Goal: Task Accomplishment & Management: Complete application form

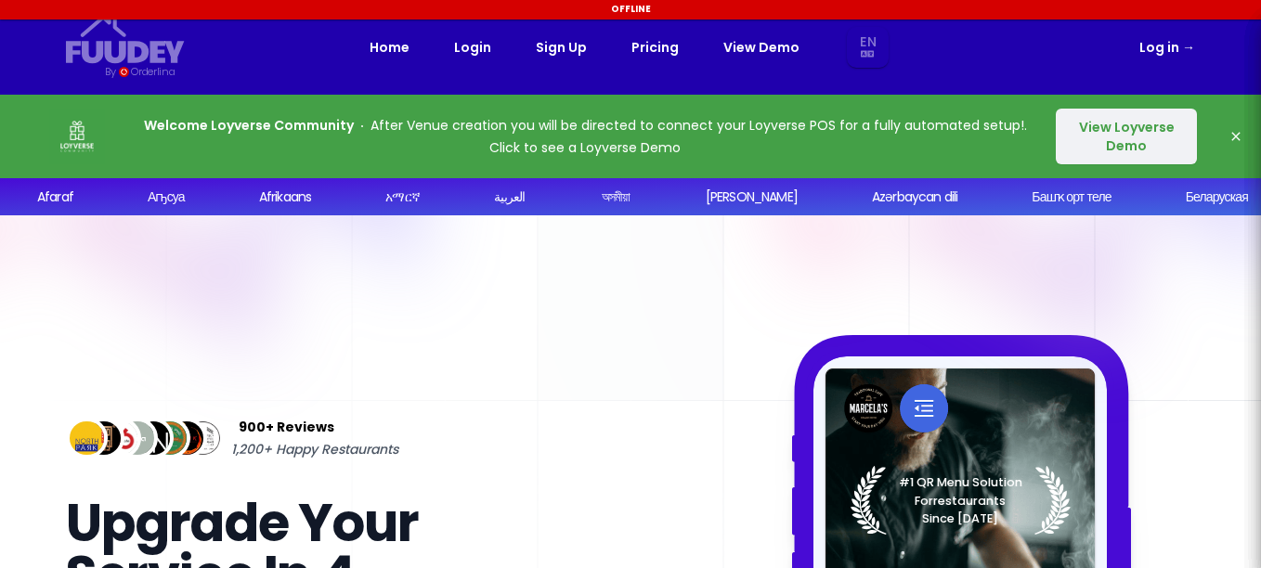
scroll to position [464, 0]
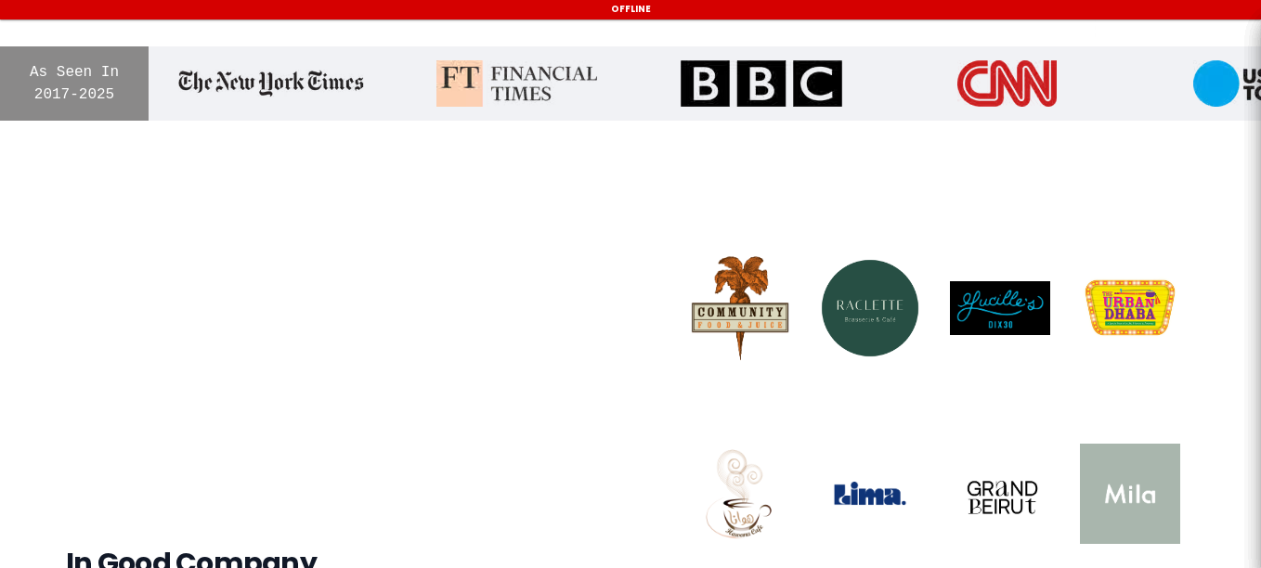
select select "en"
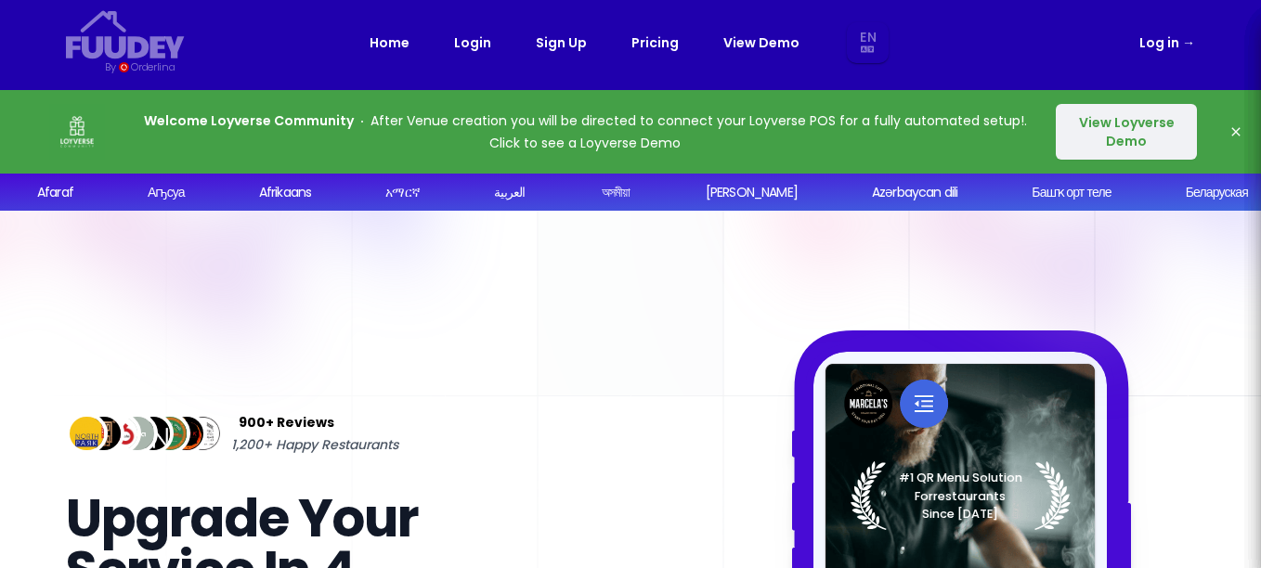
scroll to position [0, 0]
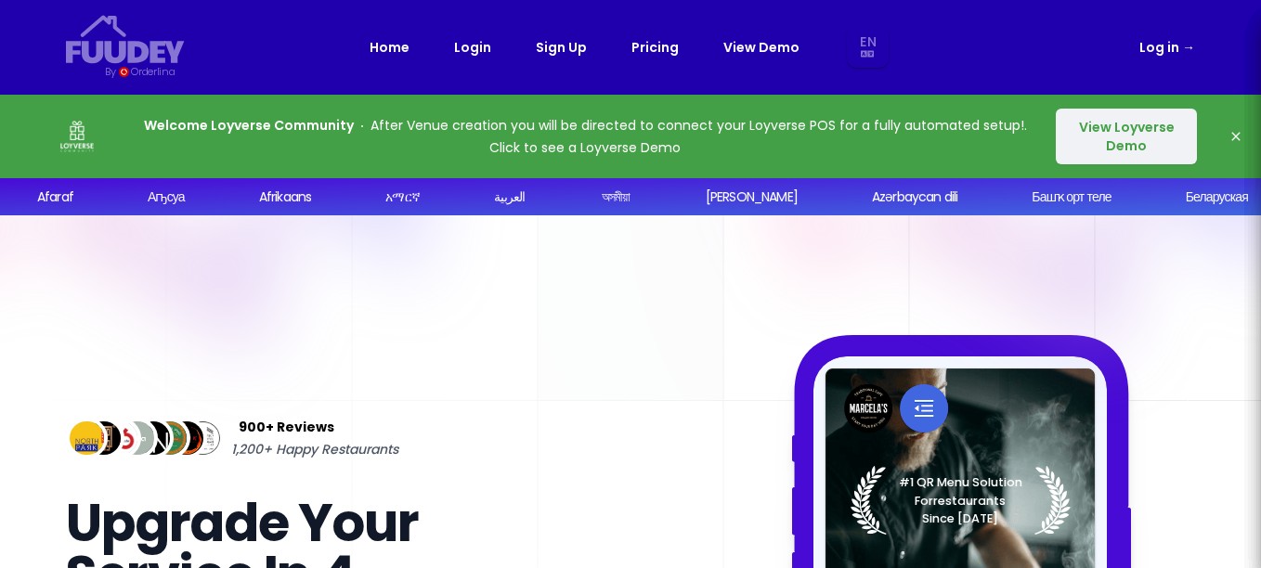
select select "en"
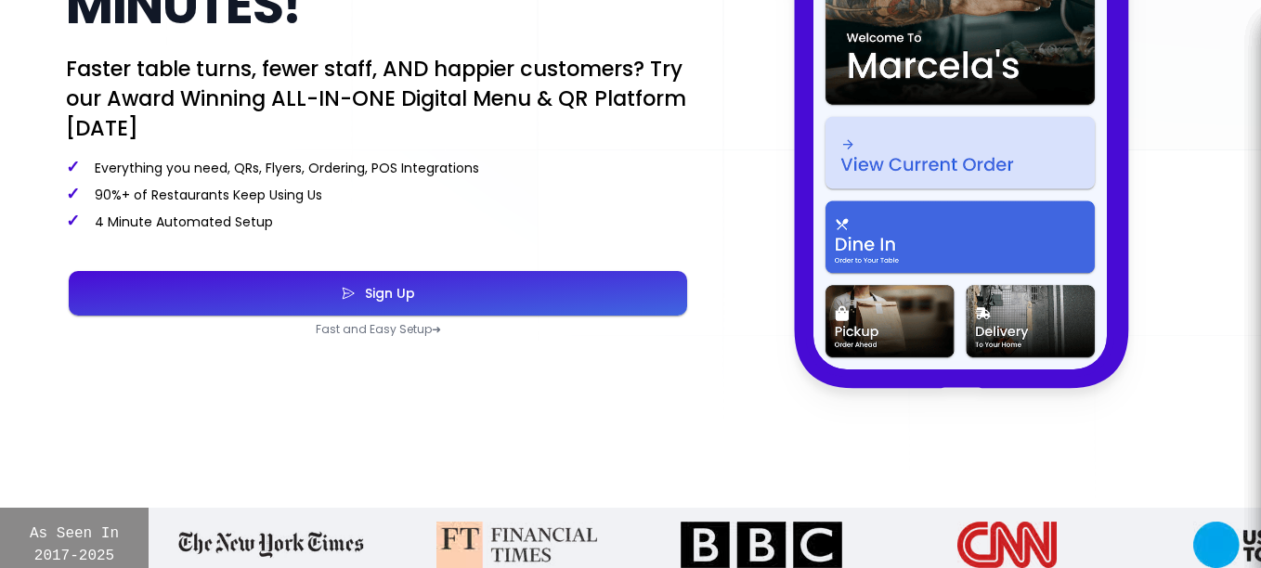
scroll to position [619, 0]
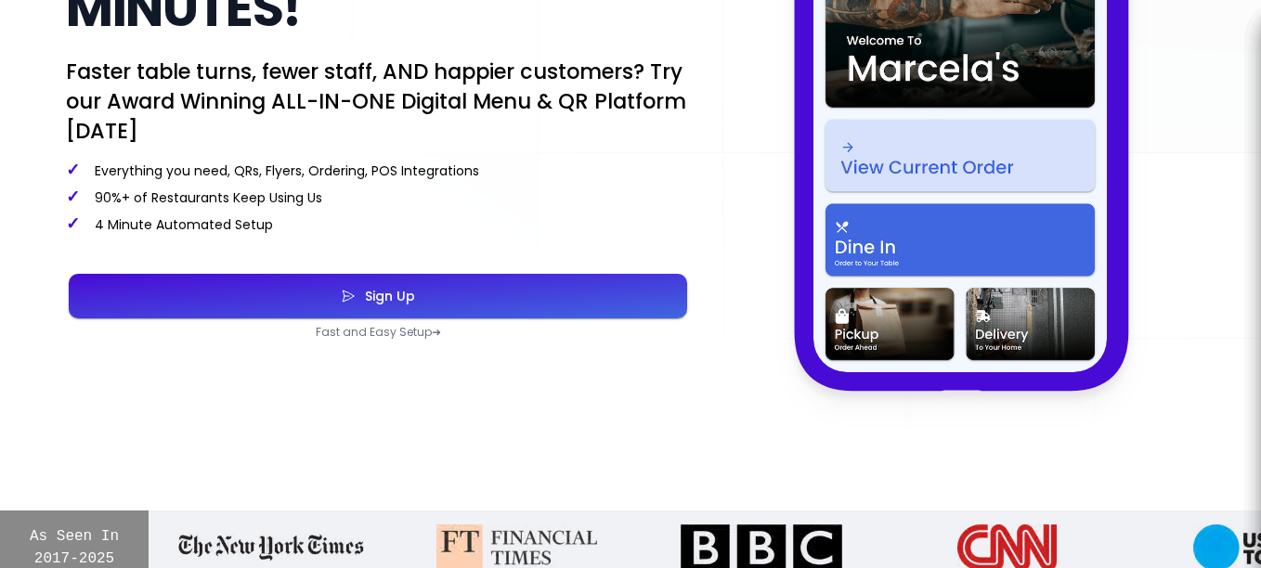
click at [354, 287] on icon "button" at bounding box center [348, 296] width 15 height 93
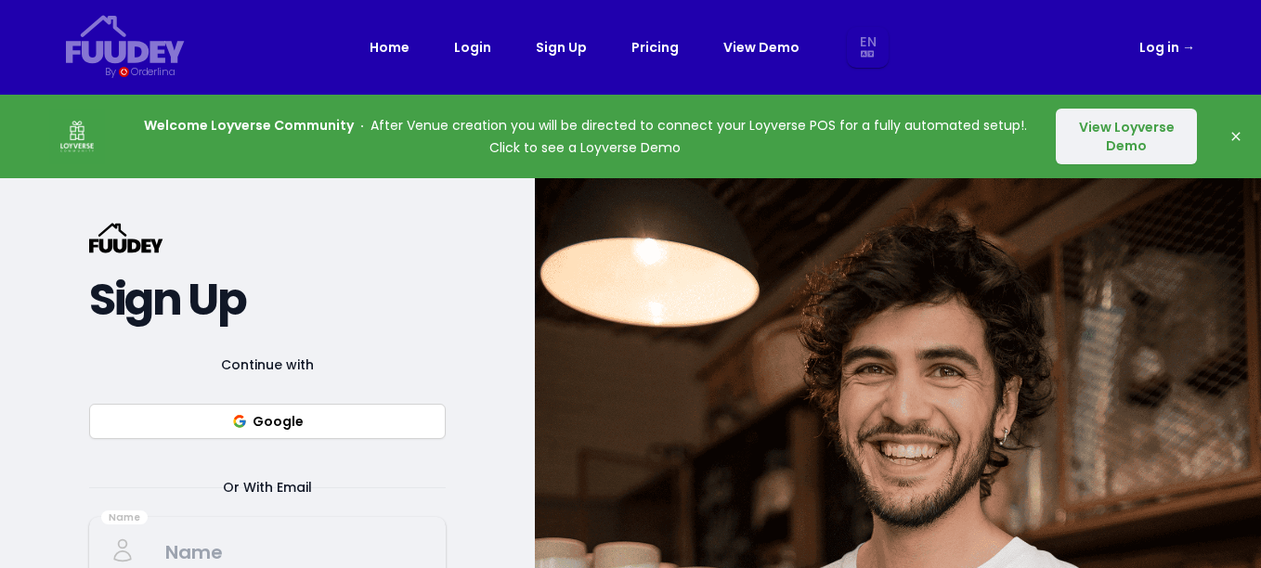
select select "en"
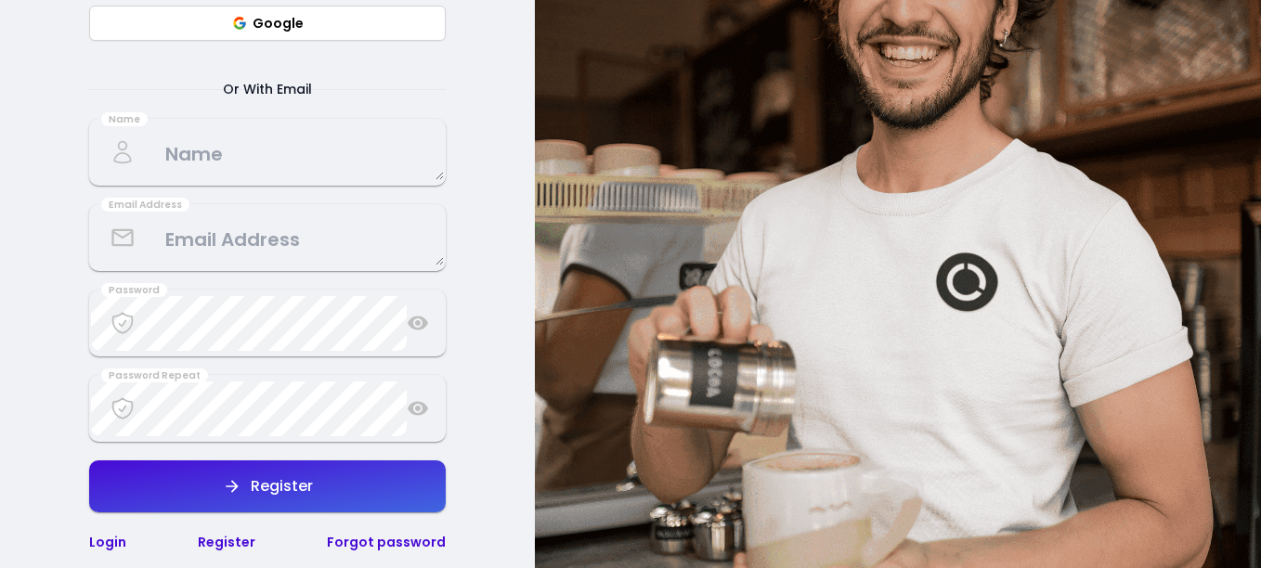
scroll to position [309, 0]
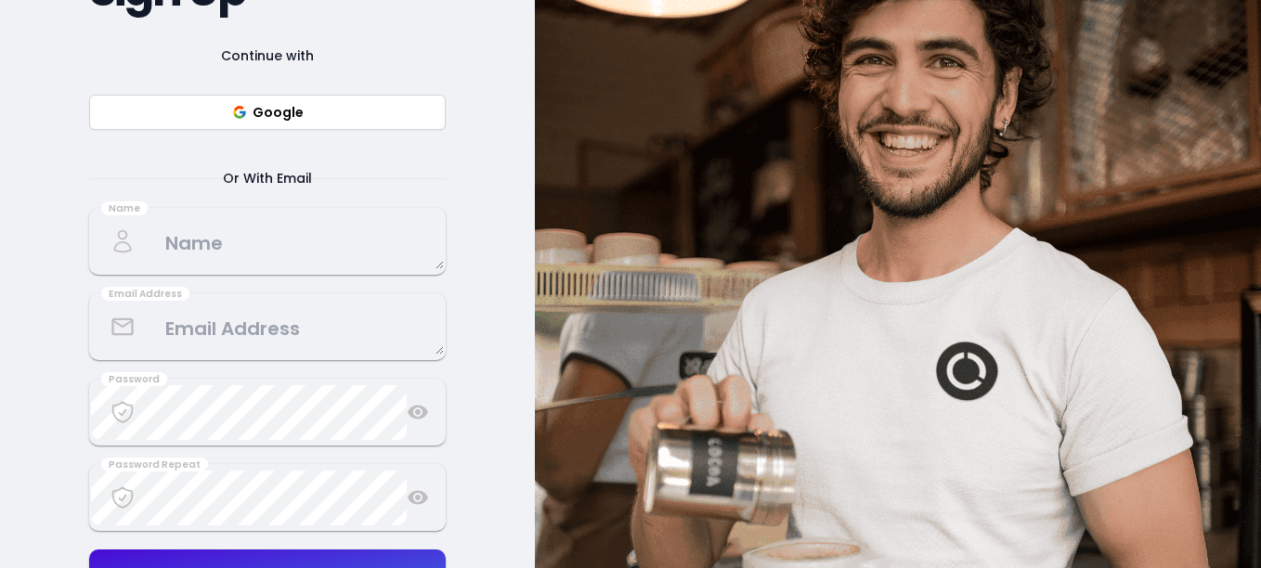
click at [309, 109] on button "Google" at bounding box center [267, 112] width 357 height 35
select select "en"
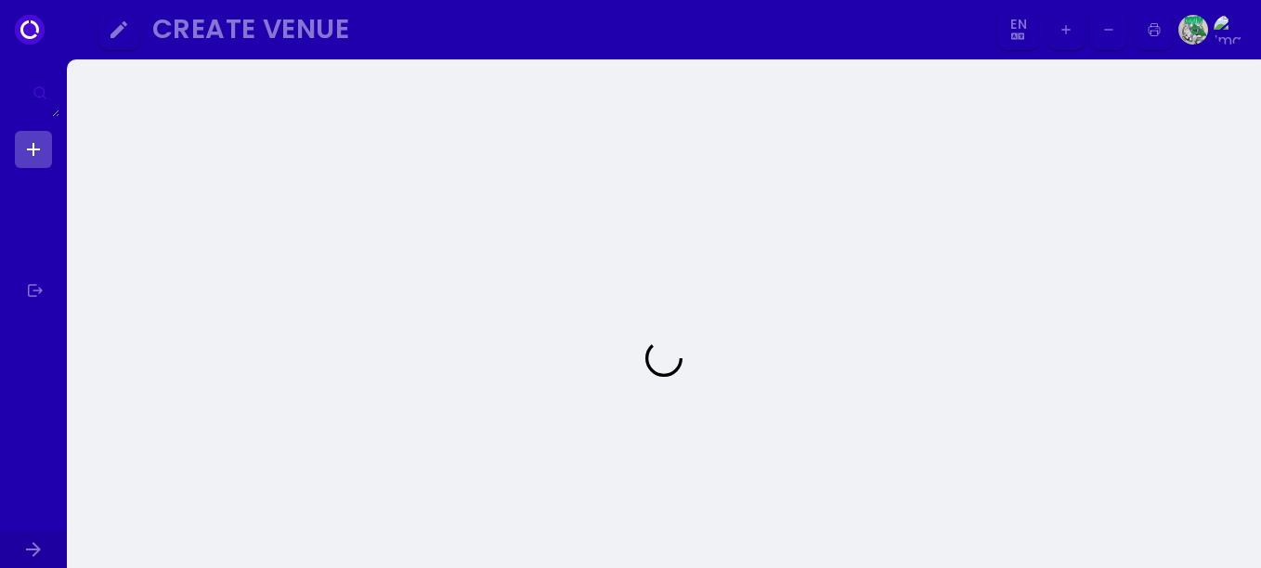
select select "en"
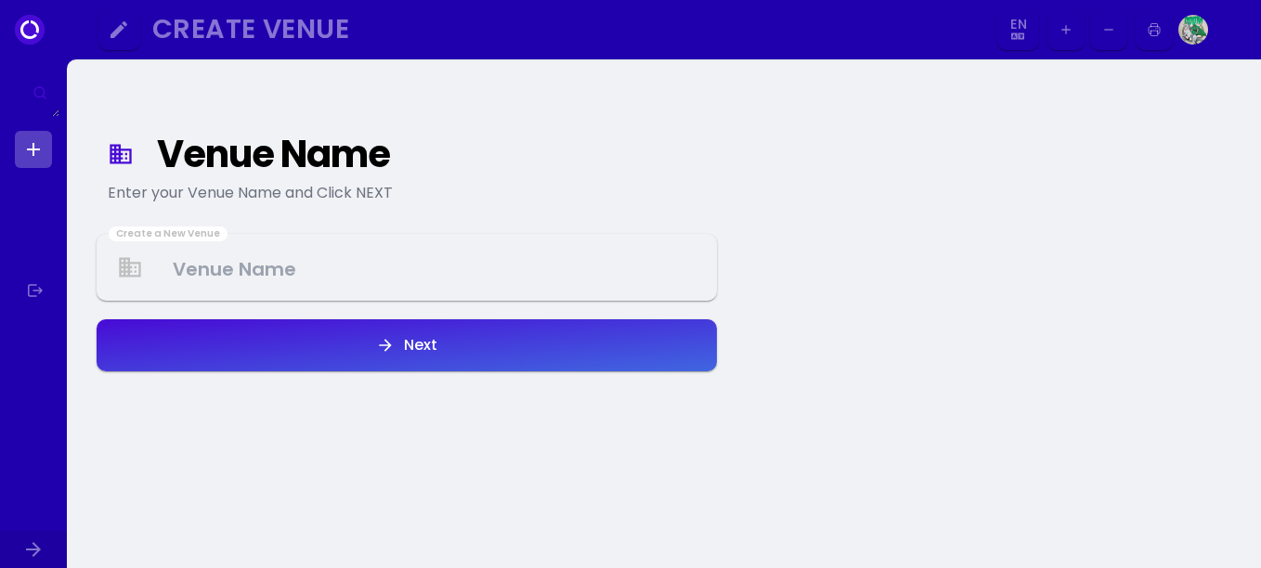
click at [329, 277] on Venue at bounding box center [406, 267] width 616 height 55
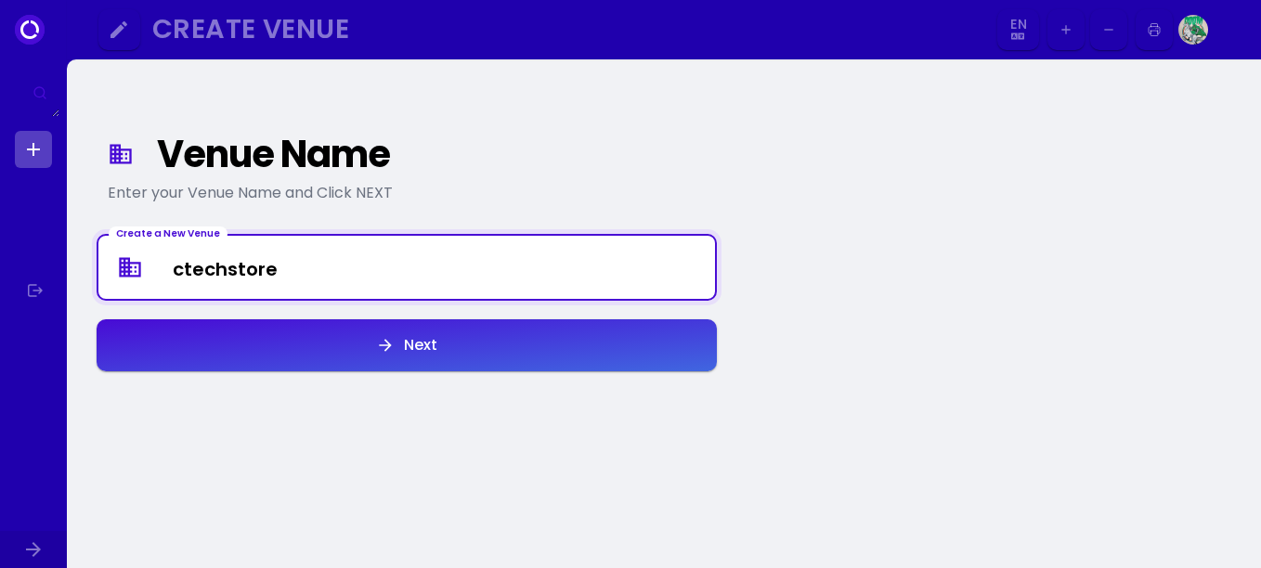
type Venue "ctechstore"
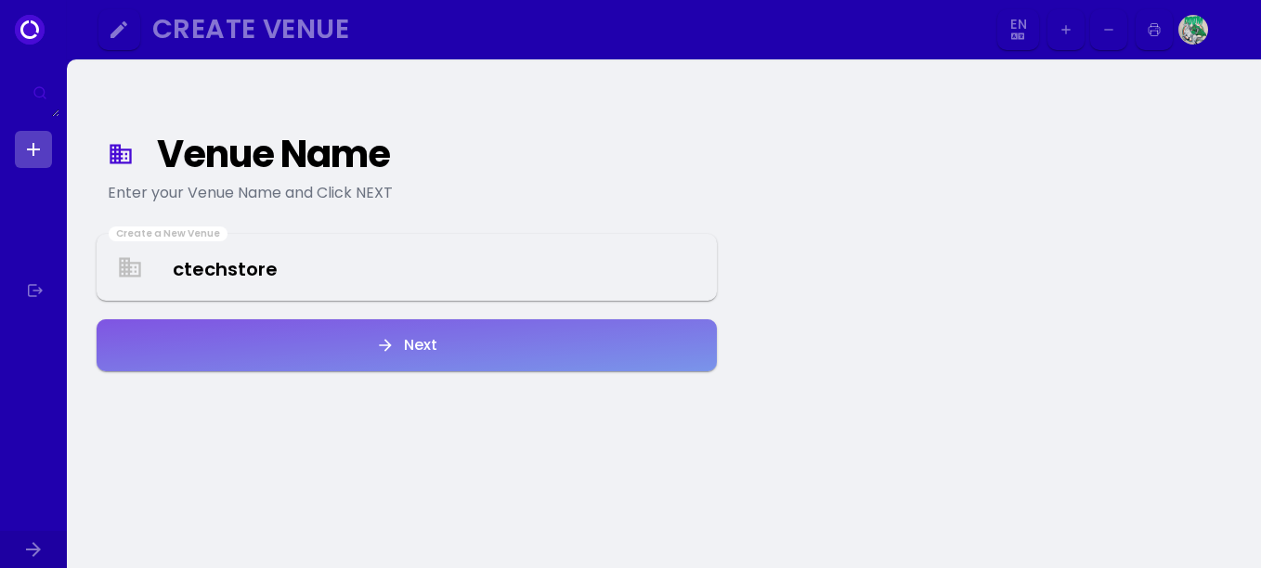
click at [407, 340] on div "Next" at bounding box center [416, 345] width 43 height 15
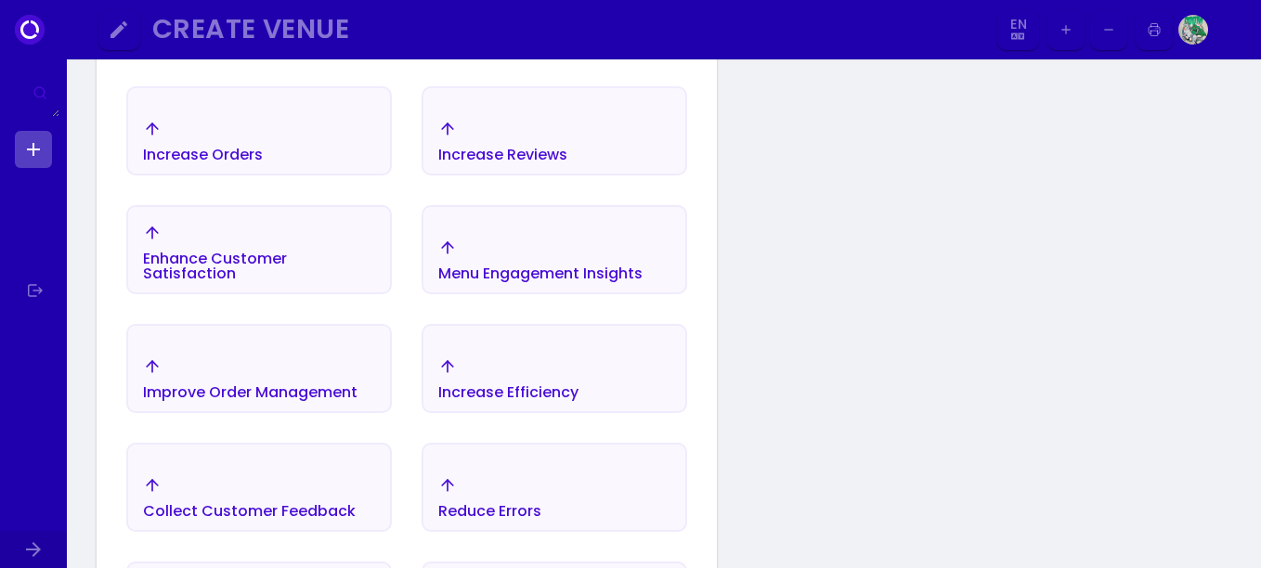
scroll to position [370, 0]
click at [28, 148] on link at bounding box center [33, 149] width 37 height 37
select select "en"
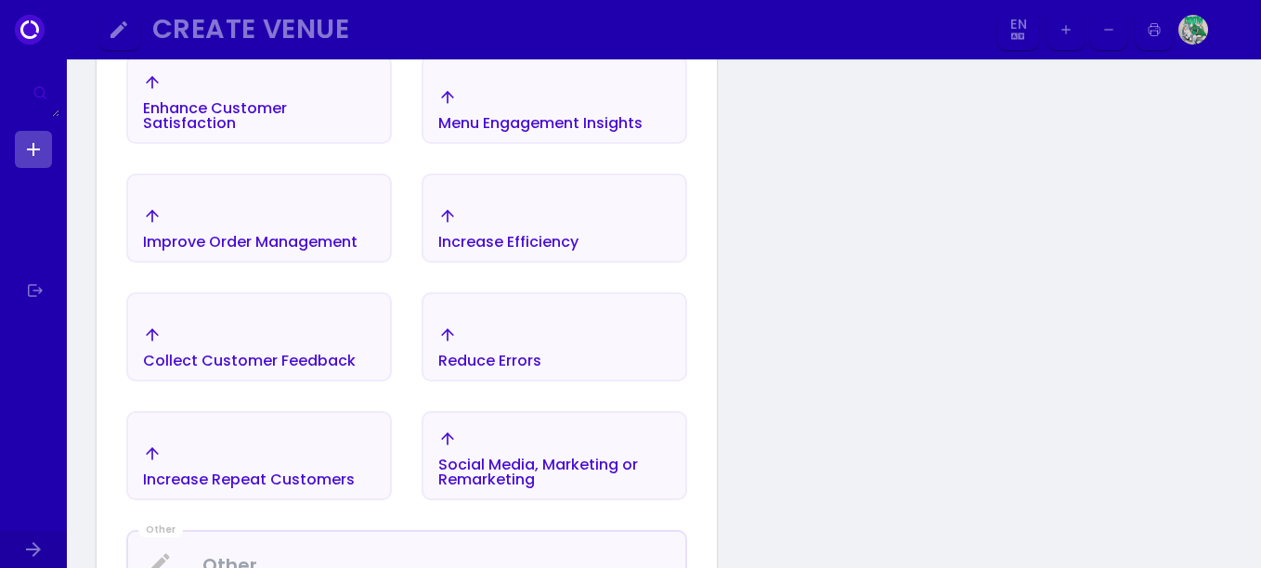
scroll to position [525, 0]
click at [271, 355] on div "Collect Customer Feedback" at bounding box center [249, 359] width 213 height 15
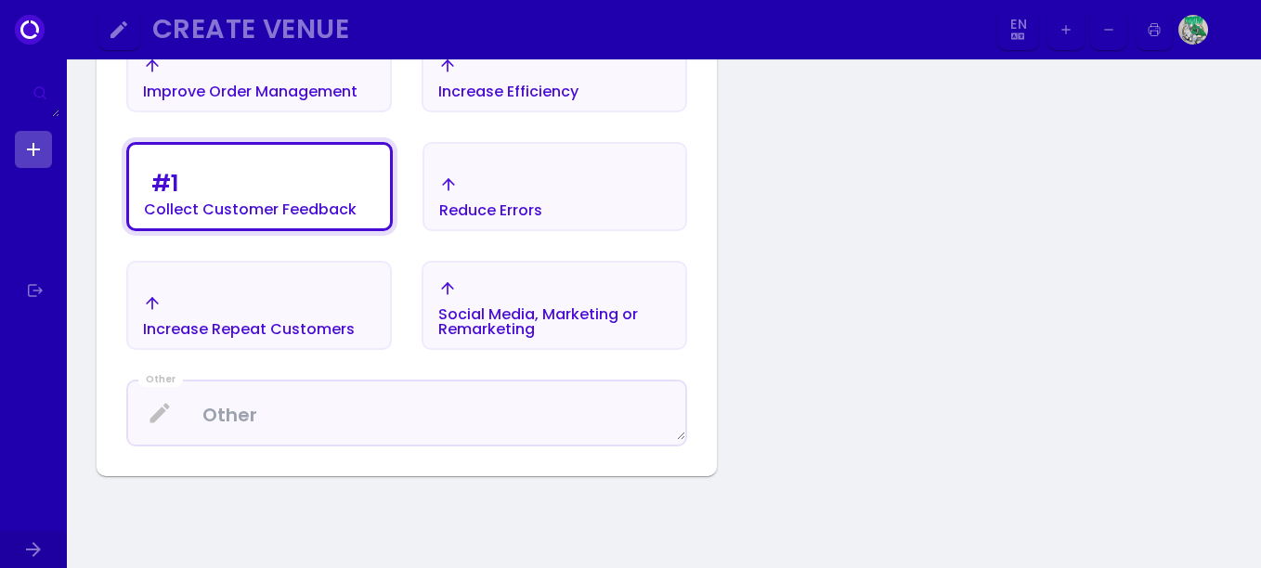
scroll to position [680, 0]
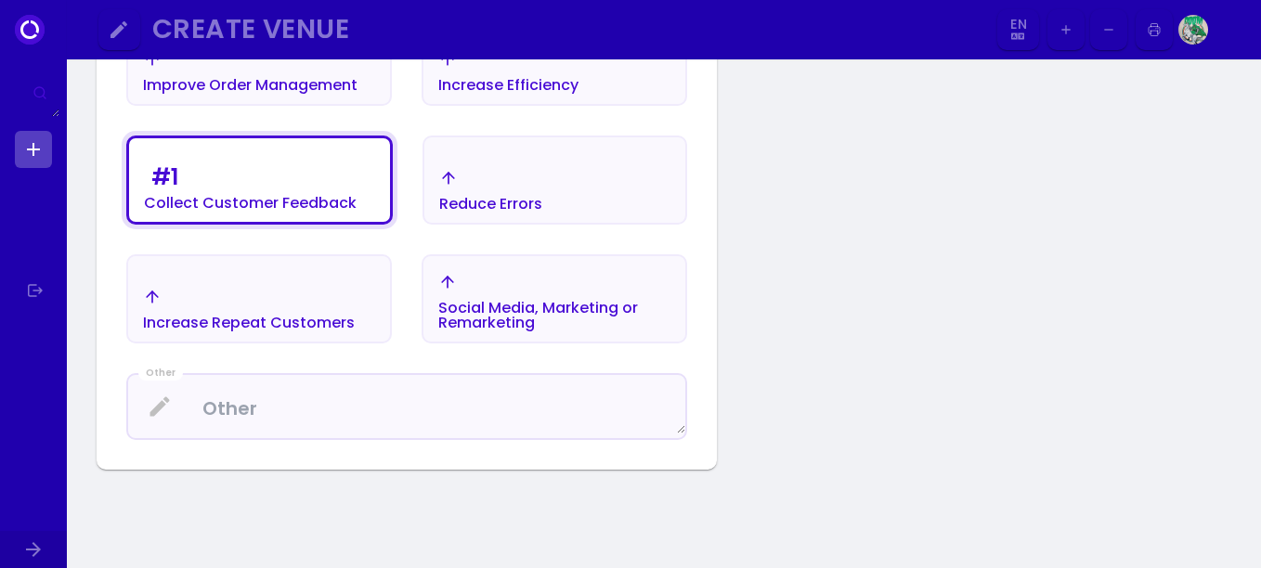
click at [262, 325] on div "Increase Repeat Customers" at bounding box center [249, 323] width 212 height 15
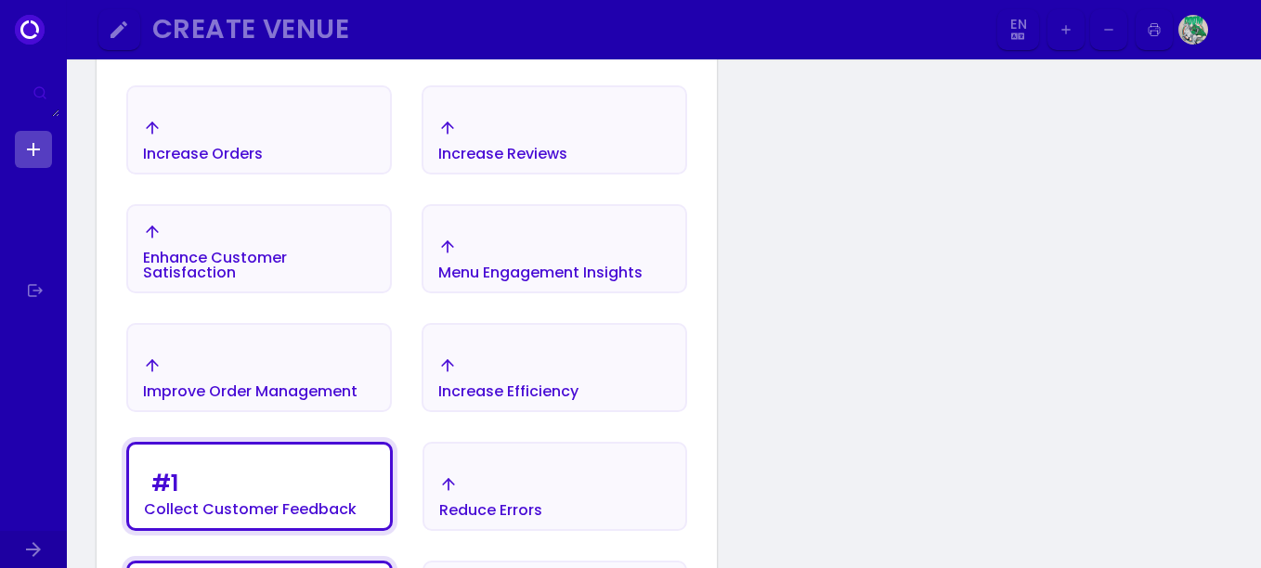
scroll to position [370, 0]
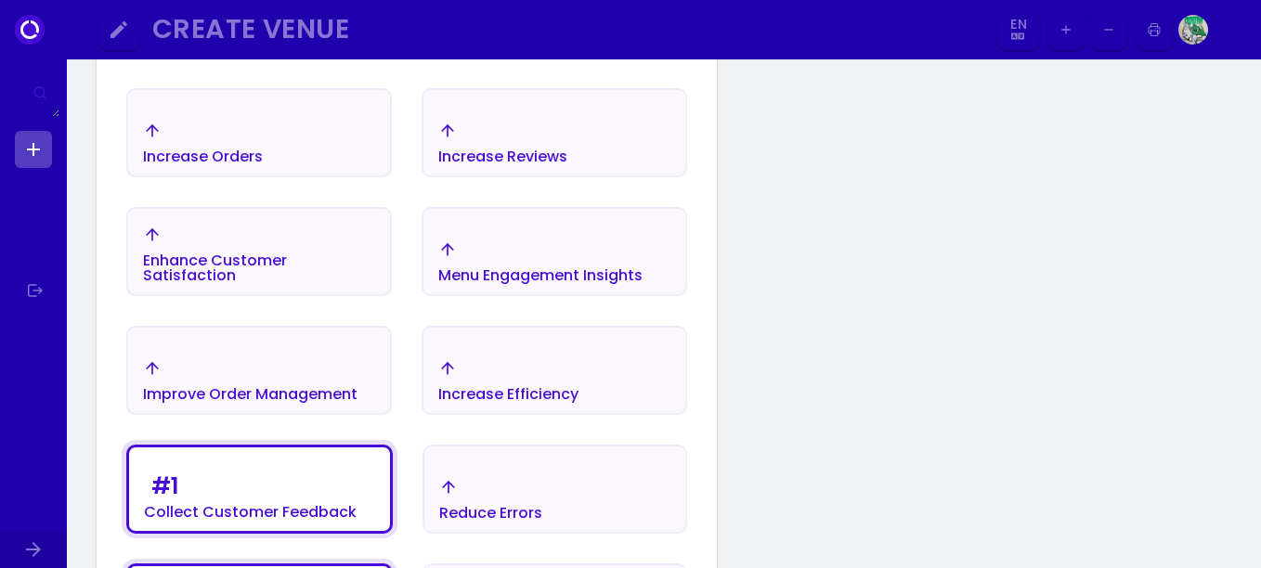
click at [502, 389] on div "Increase Efficiency" at bounding box center [508, 394] width 140 height 15
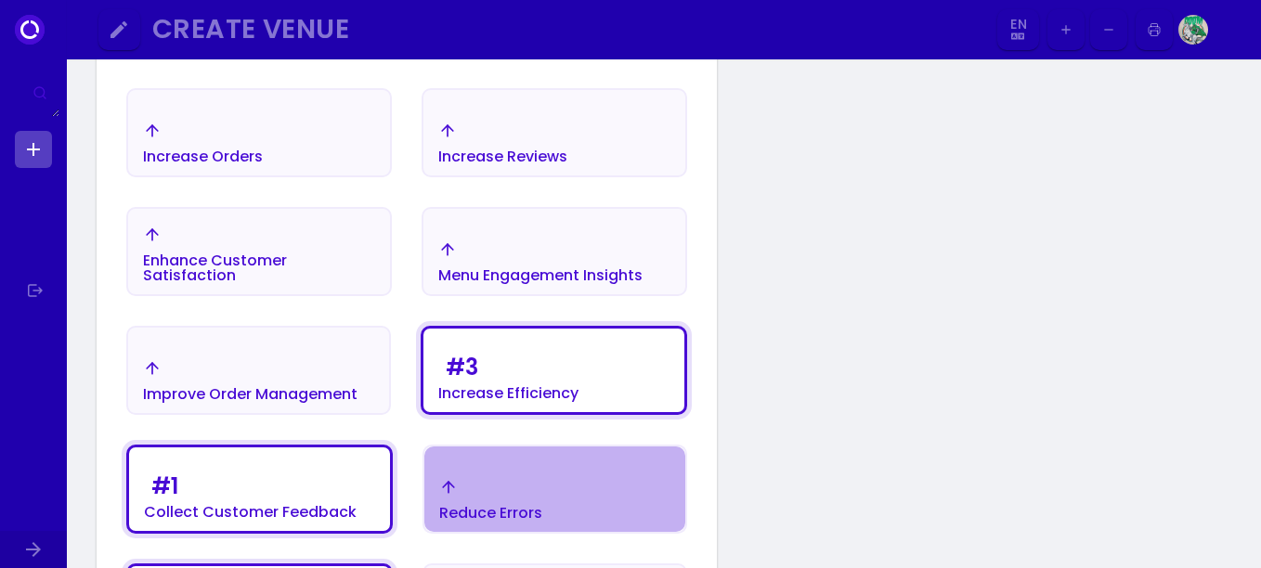
click at [494, 475] on div "Reduce Errors" at bounding box center [554, 499] width 261 height 65
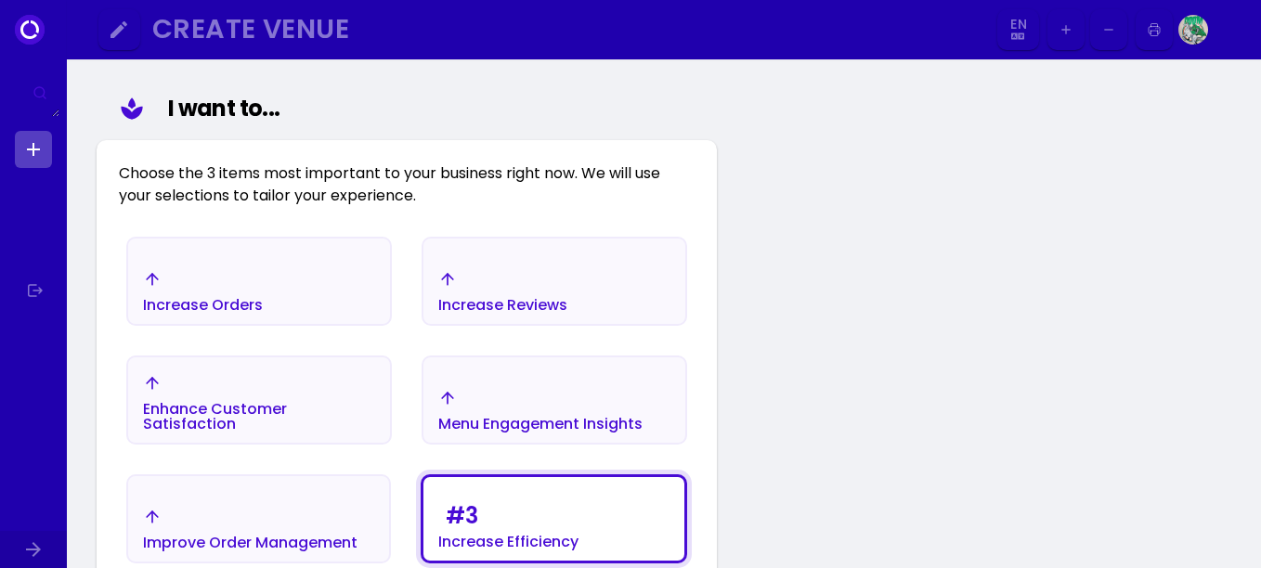
scroll to position [215, 0]
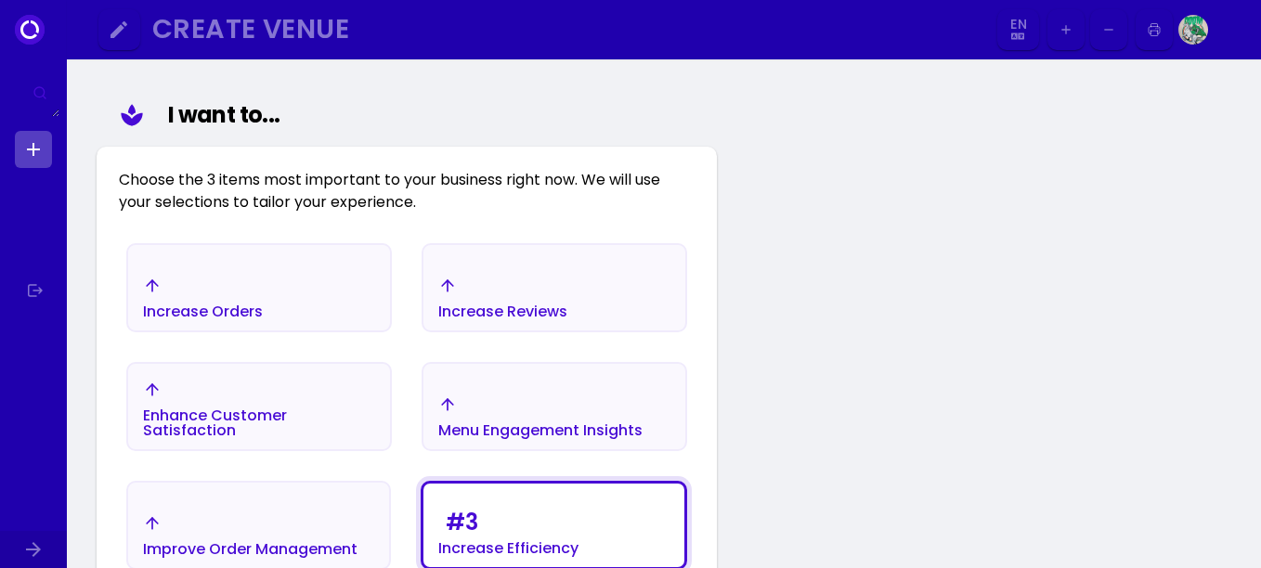
click at [536, 423] on div "Menu Engagement Insights" at bounding box center [540, 430] width 204 height 15
click at [222, 314] on div "Increase Orders" at bounding box center [203, 312] width 120 height 15
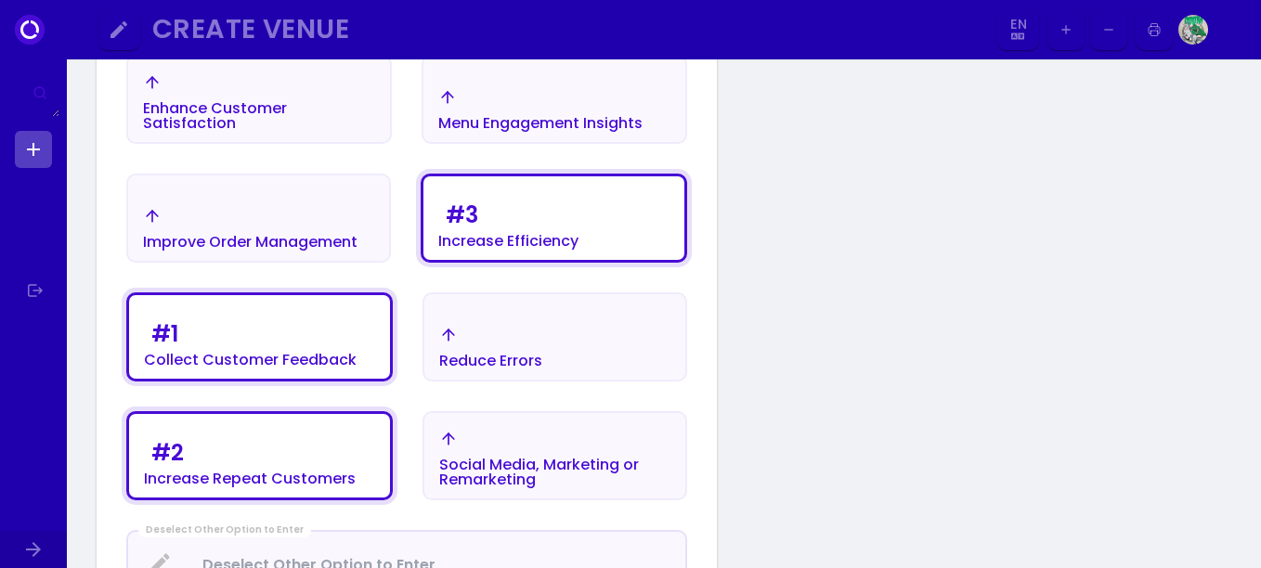
scroll to position [525, 0]
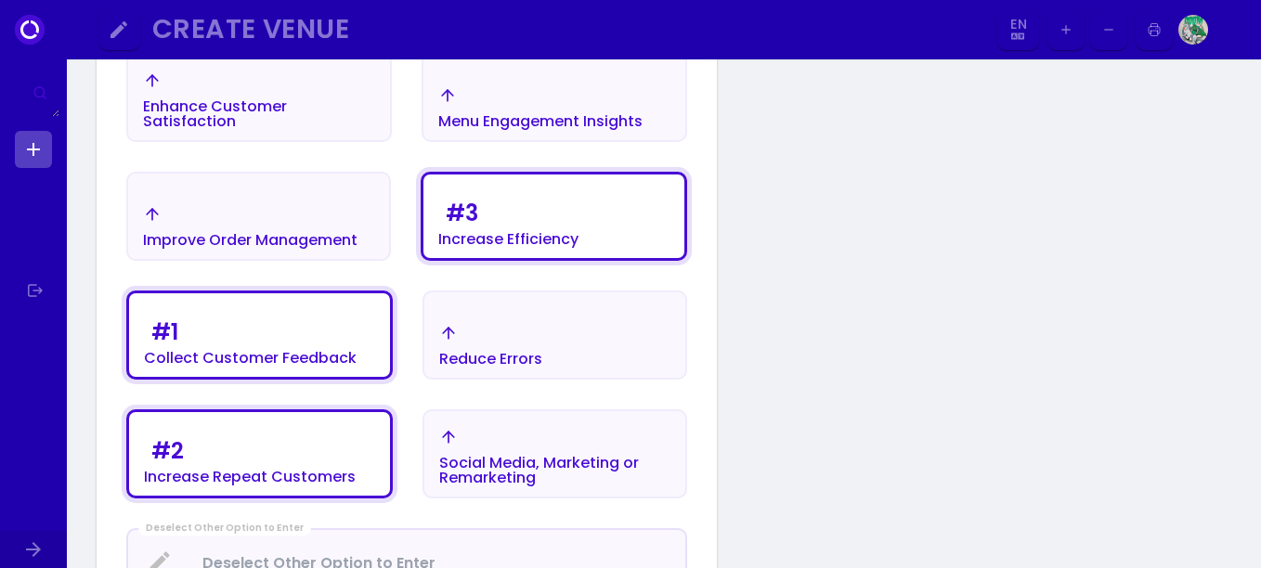
click at [318, 460] on div "# 2 Increase Repeat Customers" at bounding box center [250, 459] width 212 height 52
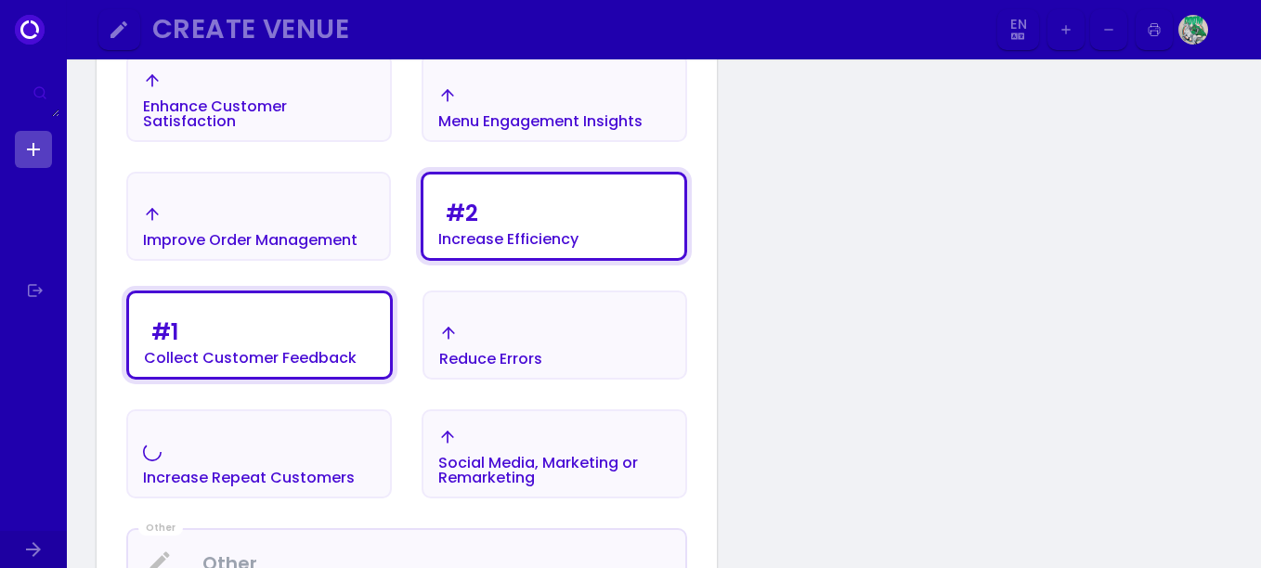
click at [292, 334] on div "# 1 Collect Customer Feedback" at bounding box center [250, 340] width 213 height 52
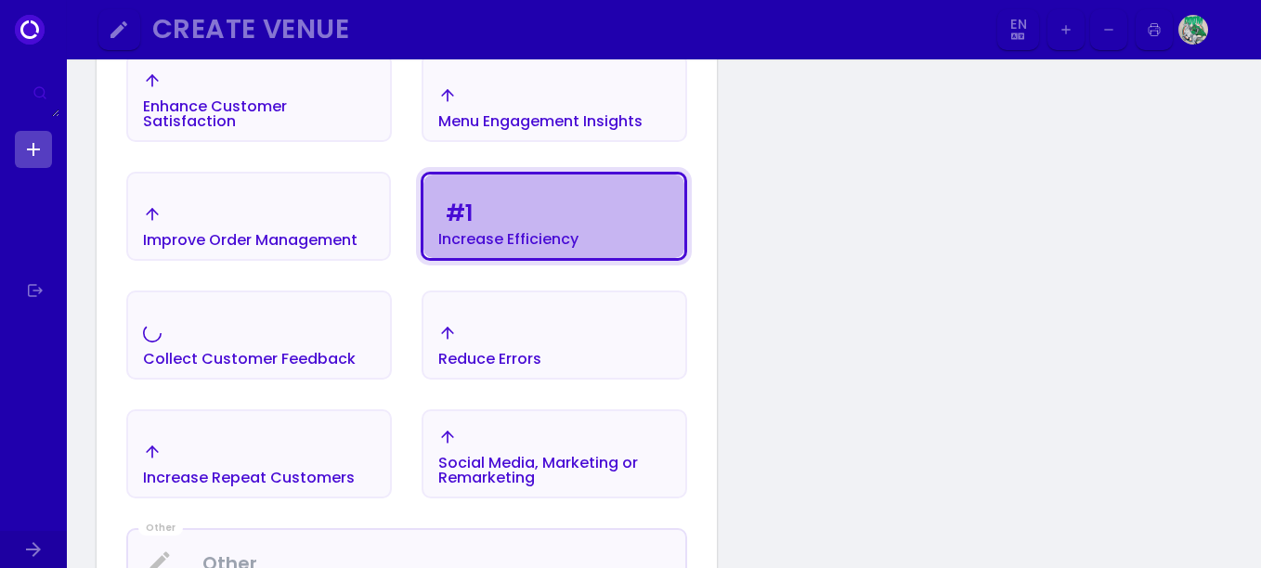
click at [606, 228] on div "# 1 Increase Efficiency" at bounding box center [553, 221] width 261 height 74
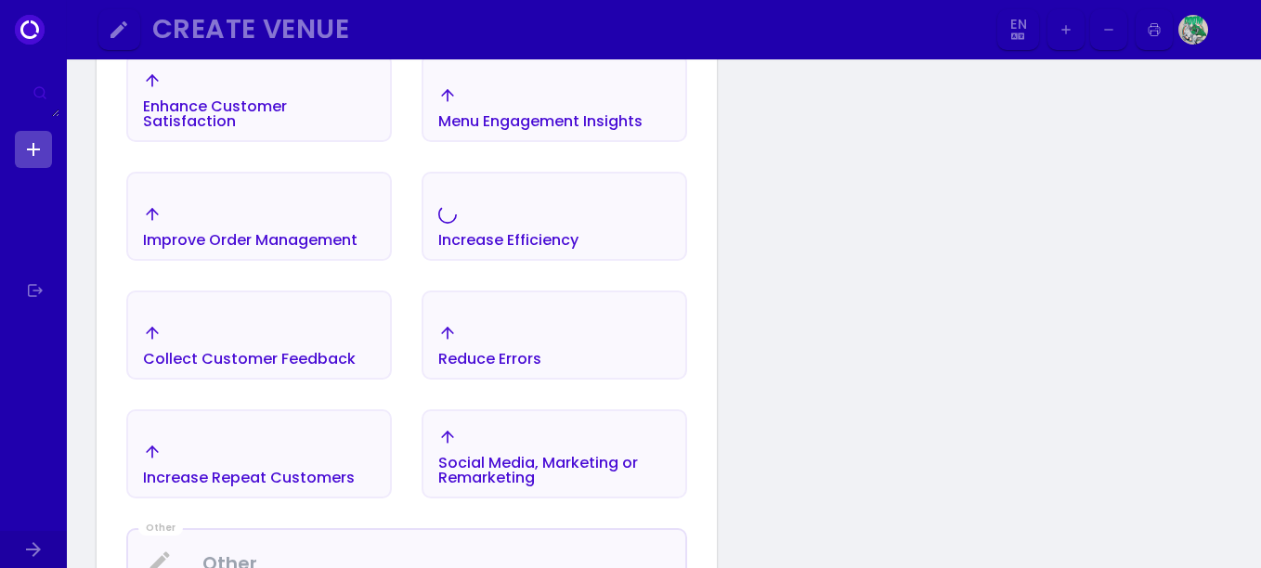
click at [576, 238] on div "Increase Efficiency" at bounding box center [508, 240] width 140 height 15
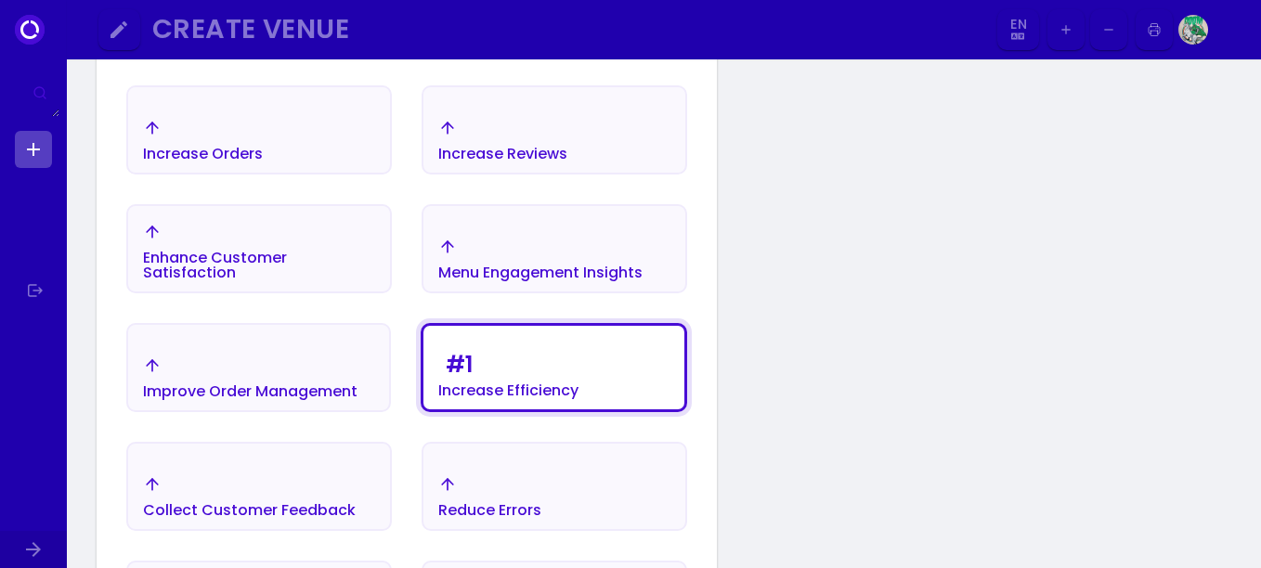
scroll to position [370, 0]
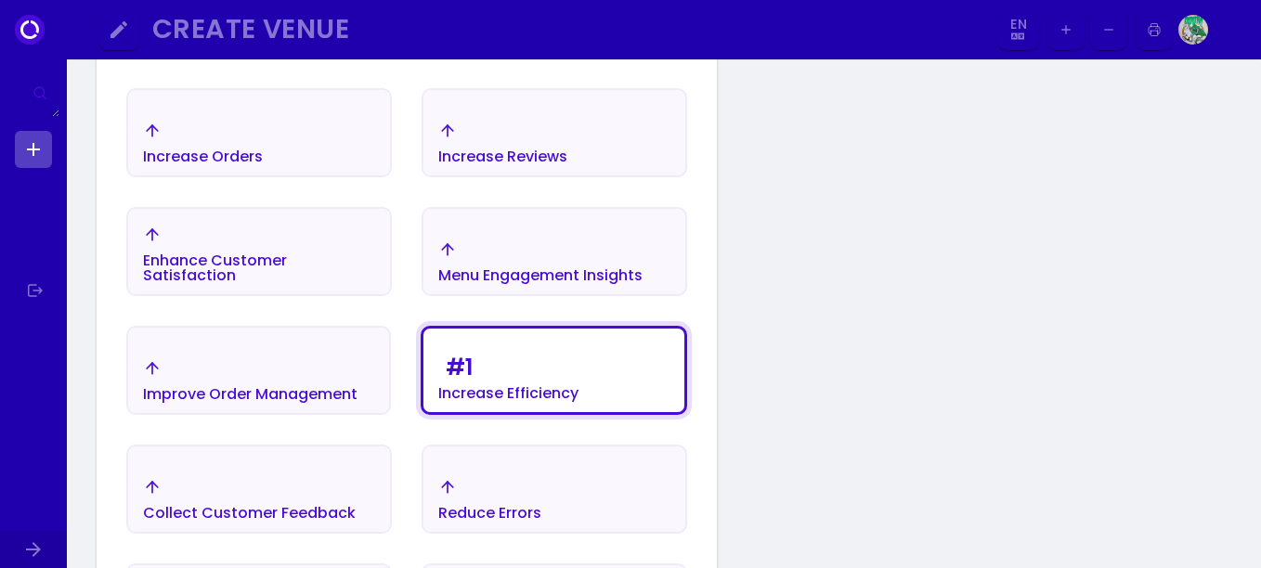
click at [269, 266] on div "Enhance Customer Satisfaction" at bounding box center [259, 268] width 232 height 30
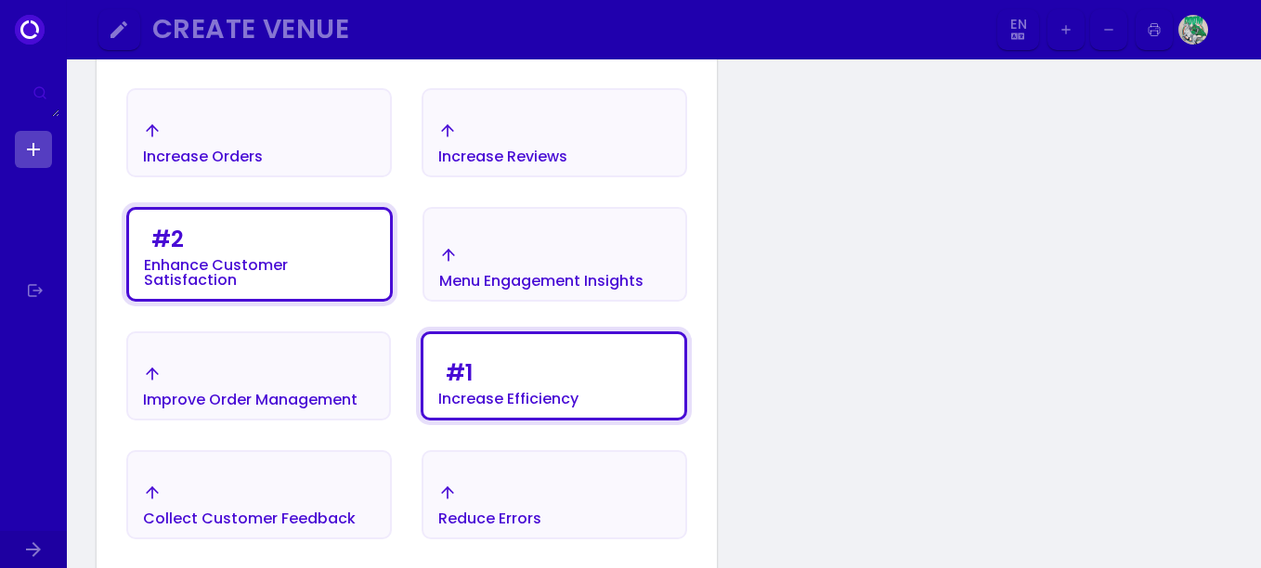
click at [253, 150] on div "Increase Orders" at bounding box center [203, 156] width 120 height 15
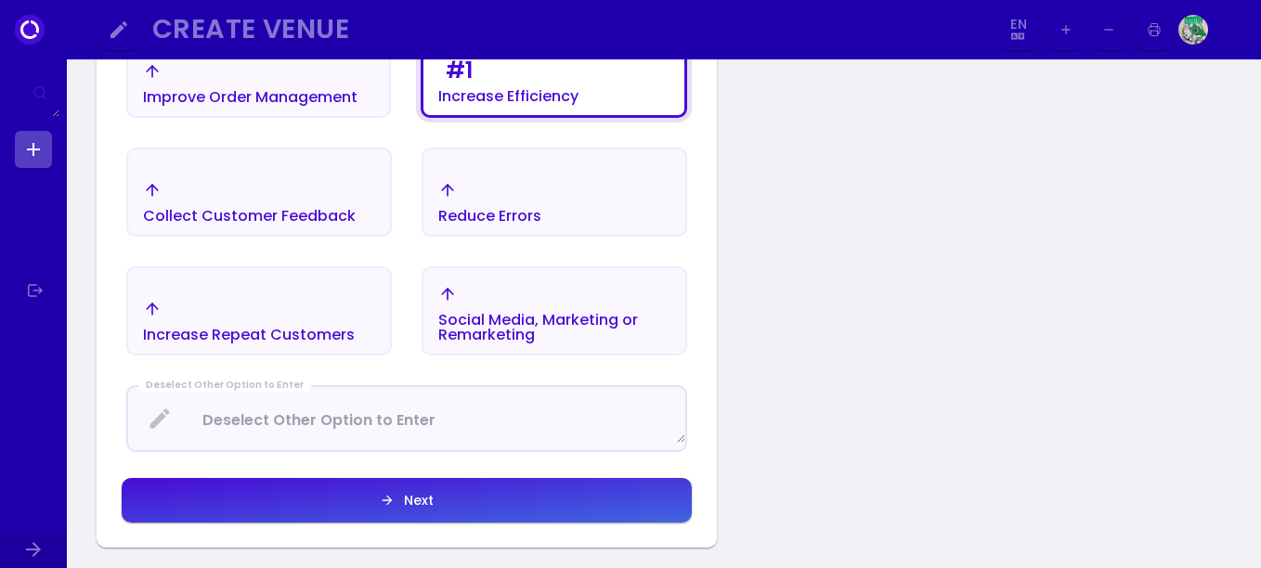
scroll to position [680, 0]
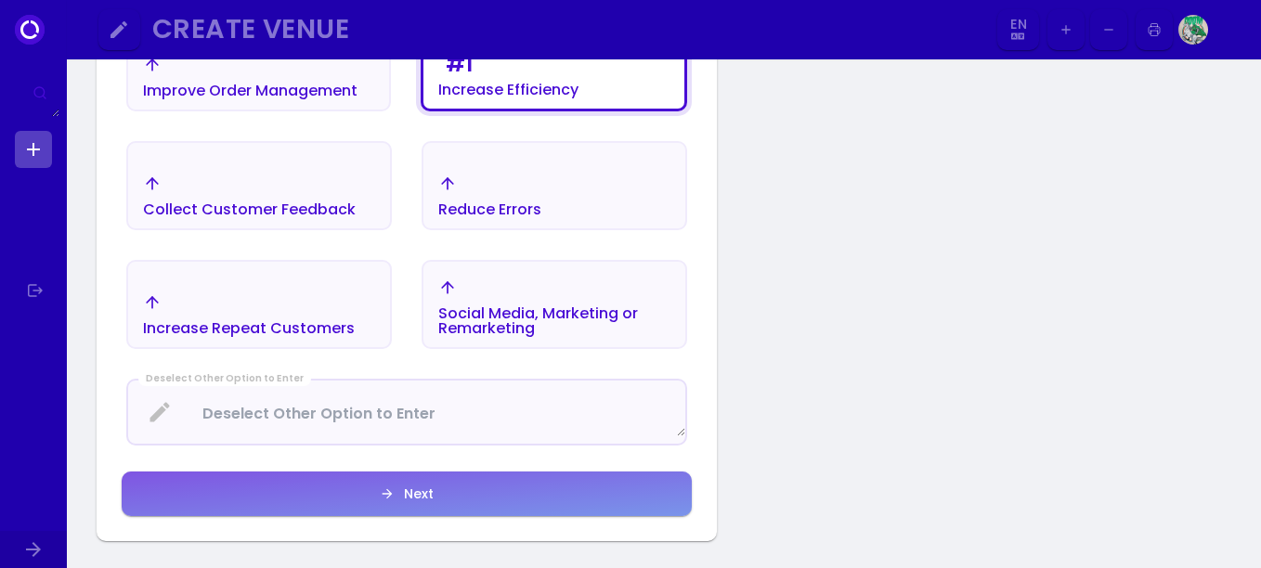
click at [518, 487] on button "Next" at bounding box center [407, 494] width 570 height 45
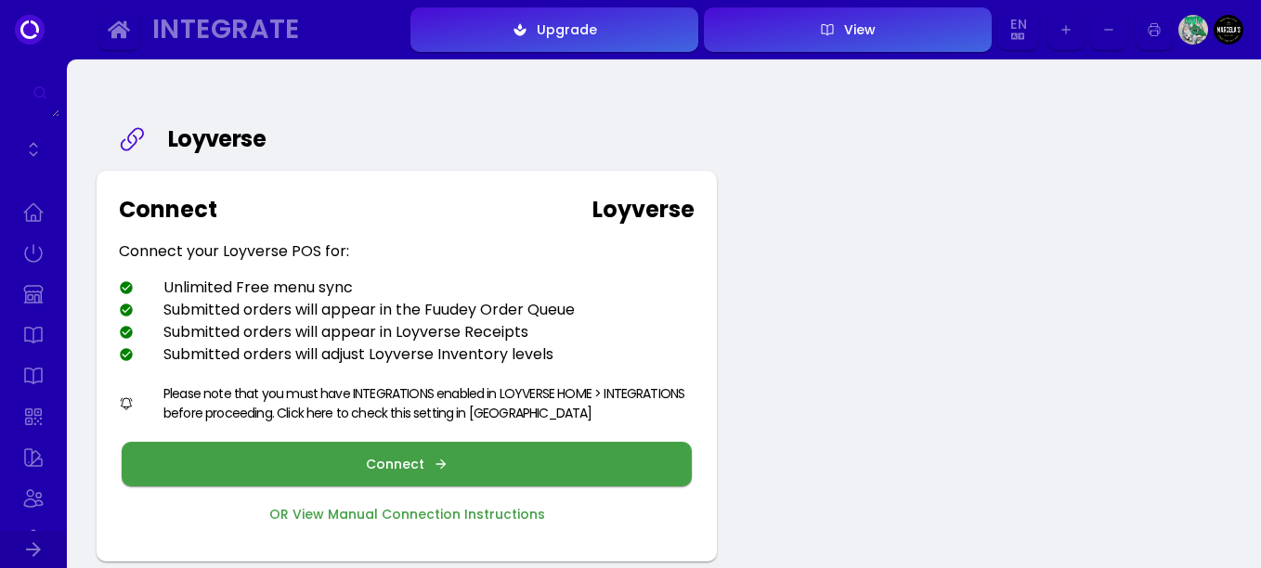
click at [434, 456] on button "Connect" at bounding box center [407, 464] width 570 height 45
